Goal: Task Accomplishment & Management: Use online tool/utility

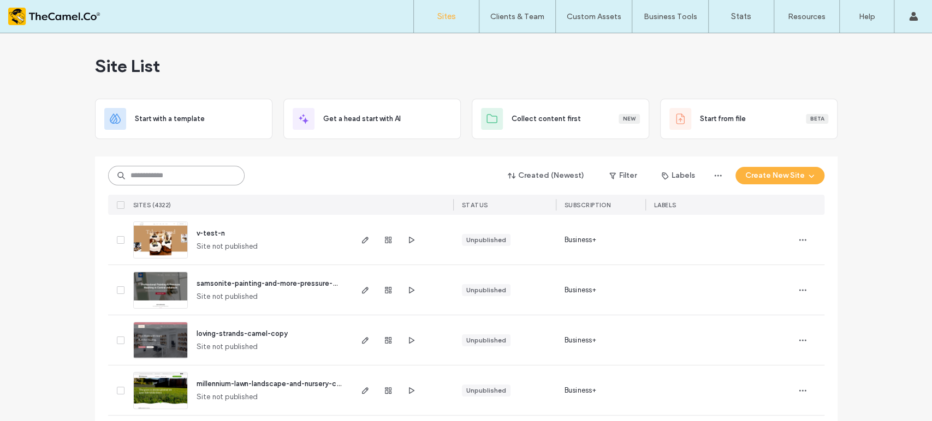
click at [192, 173] on input at bounding box center [176, 176] width 136 height 20
type input "**"
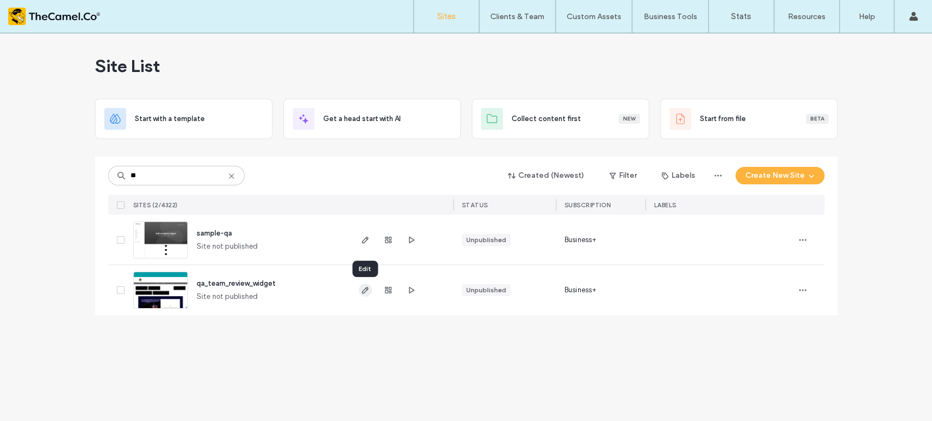
click at [367, 290] on icon "button" at bounding box center [365, 290] width 9 height 9
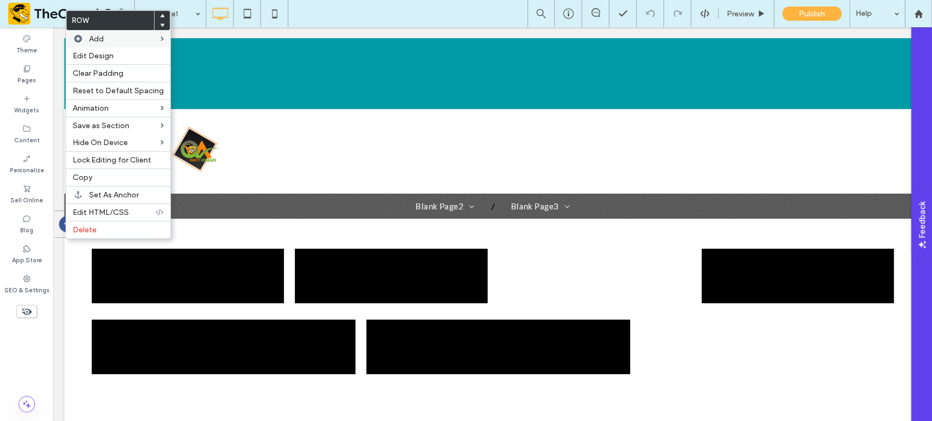
scroll to position [611, 0]
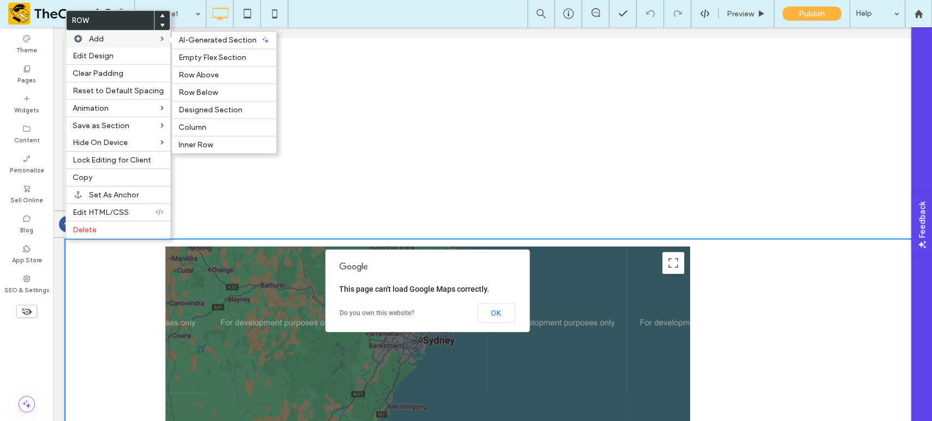
click at [199, 73] on span "Row Above" at bounding box center [198, 74] width 40 height 9
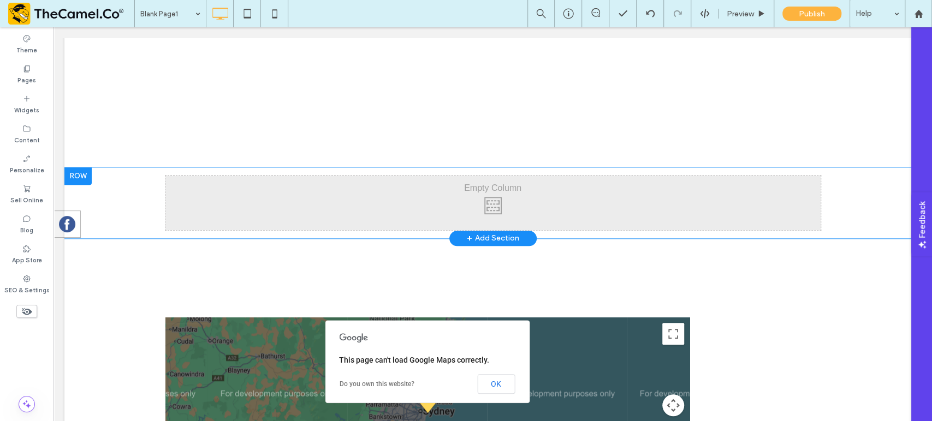
click at [79, 181] on div at bounding box center [77, 176] width 27 height 17
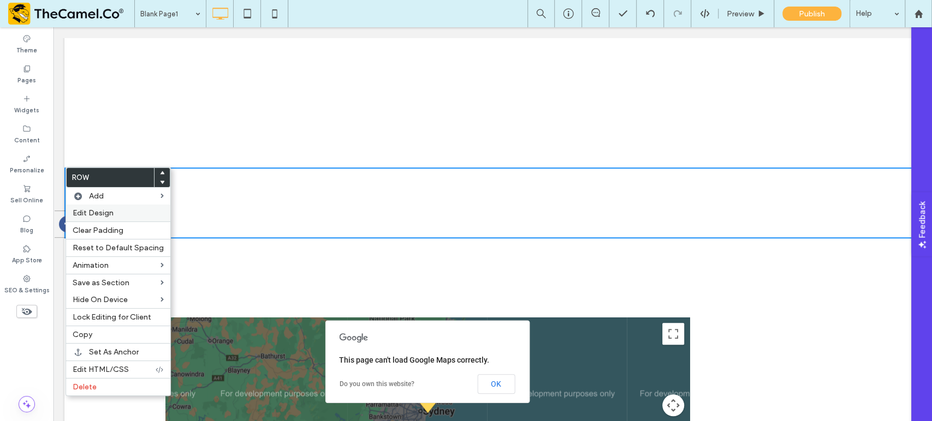
click at [96, 205] on div "Edit Design" at bounding box center [118, 213] width 104 height 17
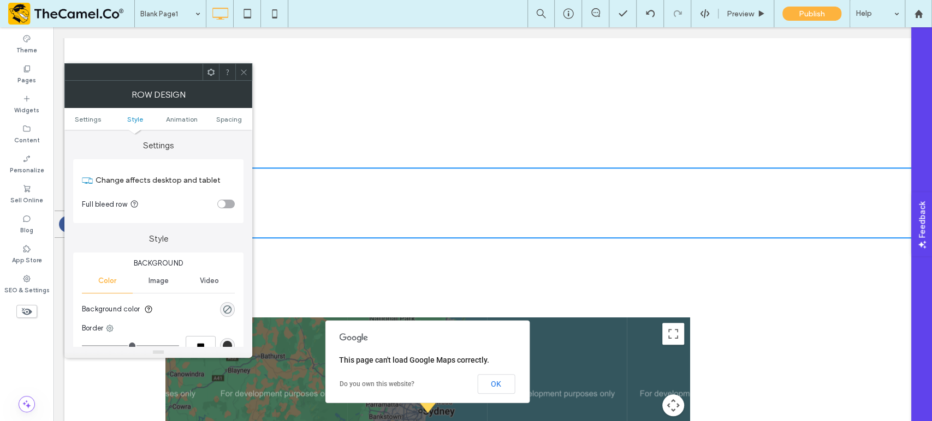
scroll to position [106, 0]
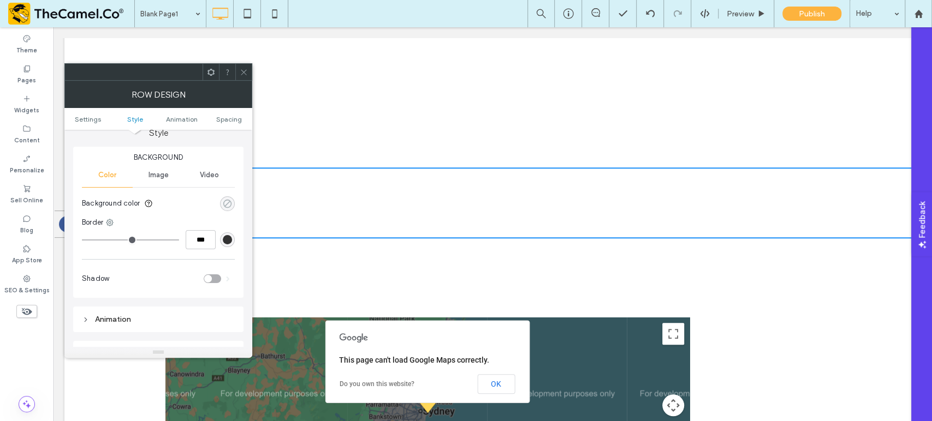
click at [230, 202] on div "rgba(0, 0, 0, 0)" at bounding box center [227, 203] width 9 height 9
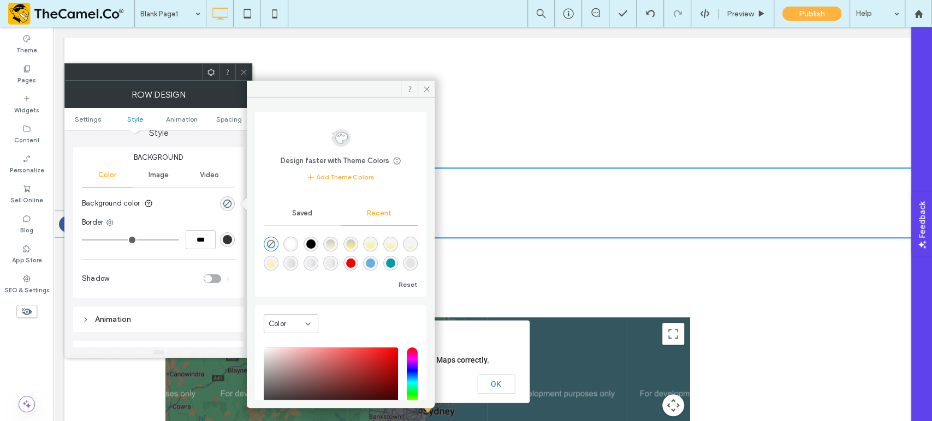
click at [301, 329] on div "Color" at bounding box center [286, 324] width 37 height 11
click at [302, 365] on div "Gradient" at bounding box center [290, 362] width 53 height 19
